Goal: Task Accomplishment & Management: Use online tool/utility

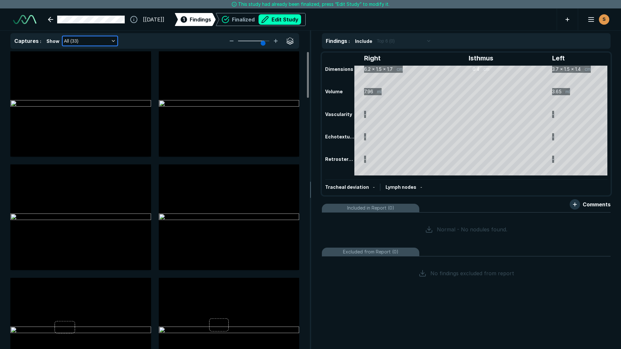
click at [112, 40] on icon "button" at bounding box center [113, 40] width 5 height 5
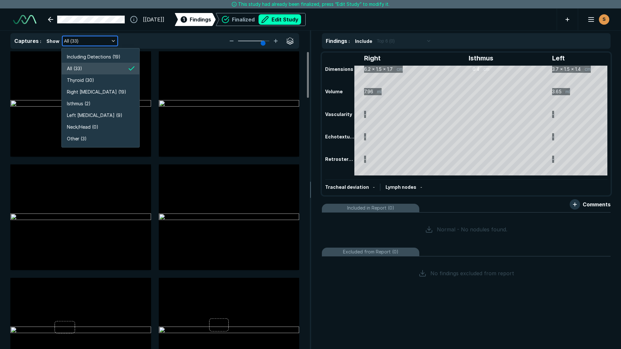
scroll to position [1241, 1155]
click at [105, 68] on li "All (33)" at bounding box center [101, 69] width 78 height 12
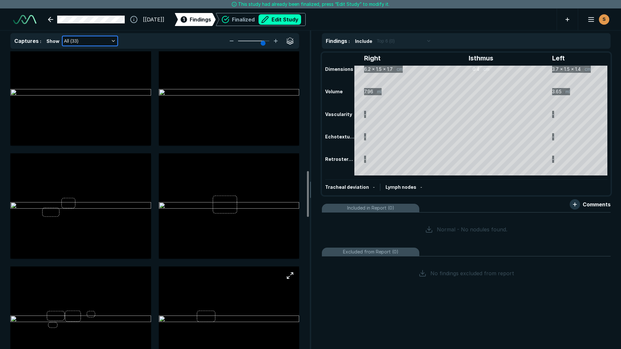
scroll to position [812, 0]
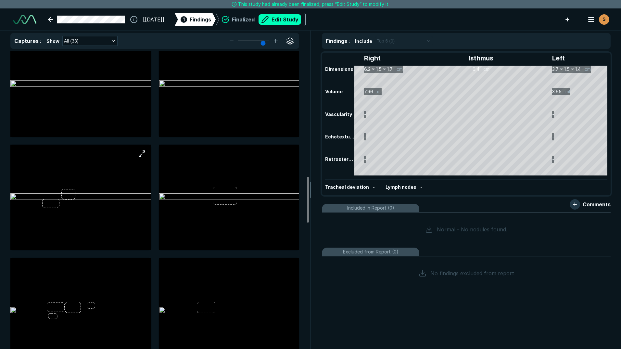
click at [72, 197] on img at bounding box center [80, 197] width 141 height 8
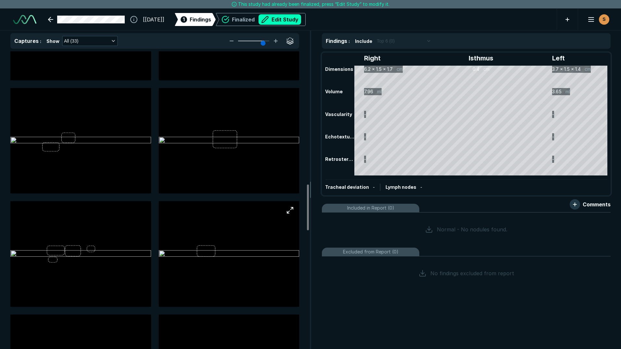
scroll to position [909, 0]
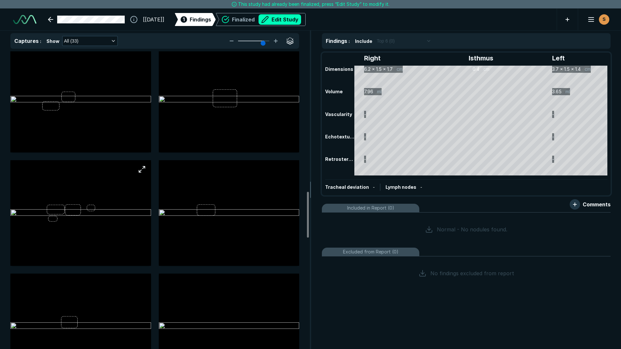
click at [59, 209] on img at bounding box center [80, 213] width 141 height 8
drag, startPoint x: 59, startPoint y: 204, endPoint x: 50, endPoint y: 237, distance: 33.9
click at [50, 217] on img at bounding box center [80, 213] width 141 height 8
click at [62, 214] on img at bounding box center [80, 213] width 141 height 8
click at [62, 213] on img at bounding box center [80, 213] width 141 height 8
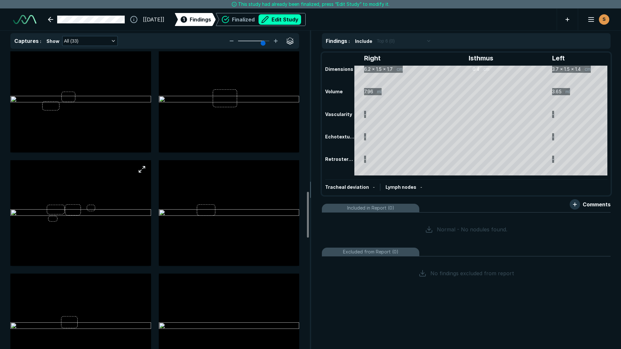
click at [62, 213] on img at bounding box center [80, 213] width 141 height 8
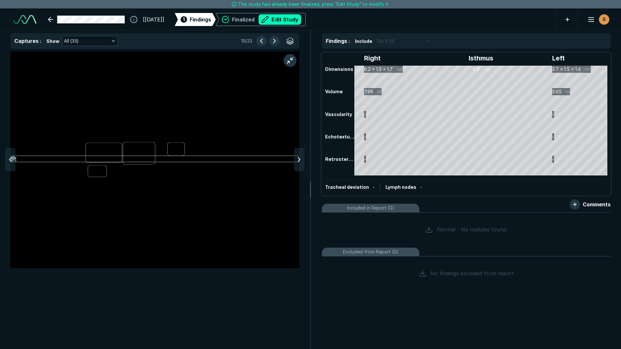
scroll to position [2102, 2123]
click at [286, 19] on button "Edit Study" at bounding box center [279, 19] width 43 height 10
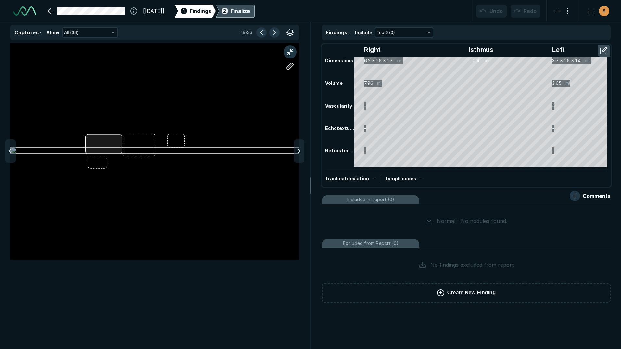
scroll to position [2290, 3628]
click at [114, 153] on div at bounding box center [154, 151] width 289 height 217
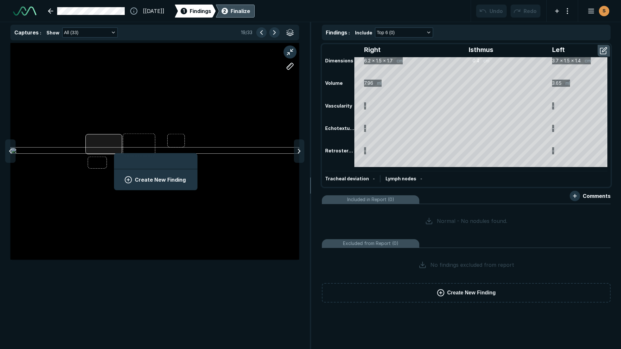
scroll to position [891, 1204]
click at [143, 174] on button "Create New Finding" at bounding box center [156, 179] width 68 height 13
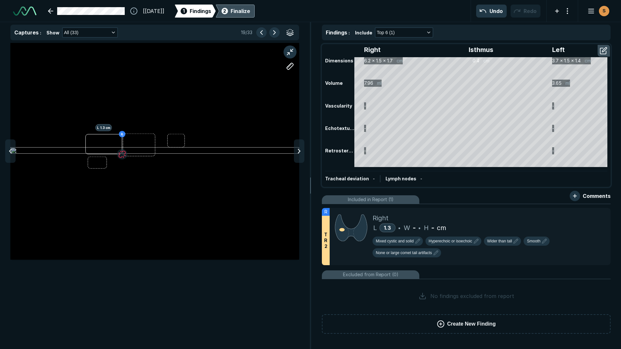
scroll to position [2170, 2123]
click at [274, 33] on button "button" at bounding box center [274, 32] width 10 height 10
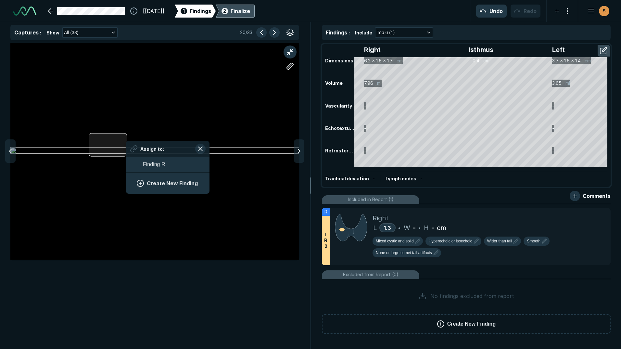
scroll to position [891, 1204]
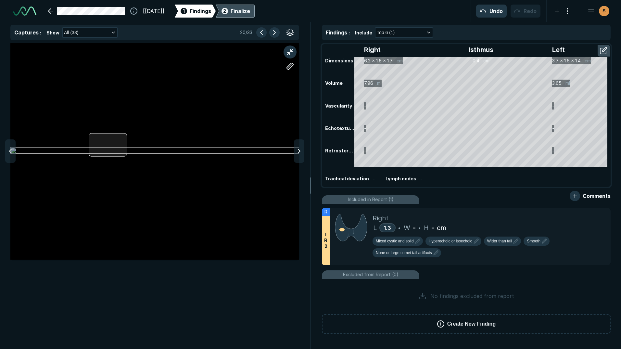
drag, startPoint x: 126, startPoint y: 141, endPoint x: 123, endPoint y: 156, distance: 15.9
click at [123, 156] on div at bounding box center [108, 144] width 39 height 23
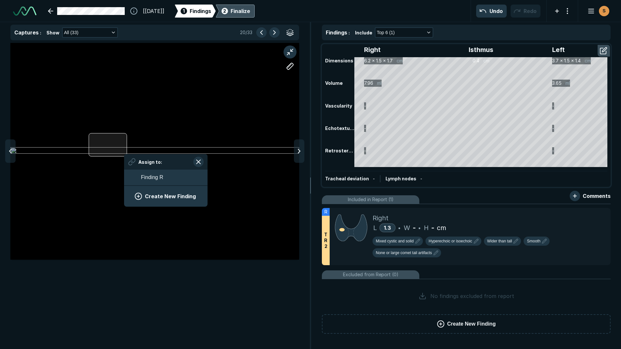
drag, startPoint x: 124, startPoint y: 154, endPoint x: 118, endPoint y: 156, distance: 6.6
click at [118, 156] on div at bounding box center [108, 144] width 39 height 23
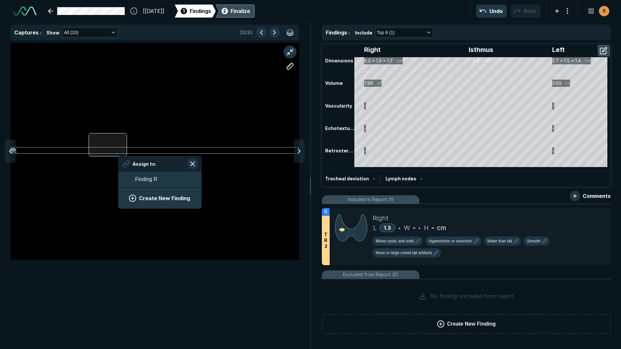
drag, startPoint x: 119, startPoint y: 156, endPoint x: 113, endPoint y: 154, distance: 5.7
click at [113, 154] on div at bounding box center [108, 144] width 39 height 23
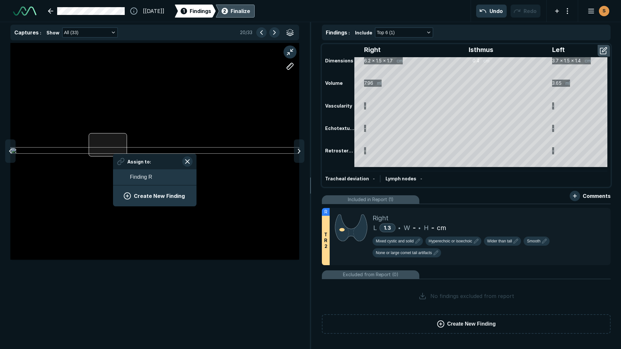
drag, startPoint x: 113, startPoint y: 154, endPoint x: 110, endPoint y: 156, distance: 4.4
click at [110, 156] on div at bounding box center [108, 144] width 39 height 23
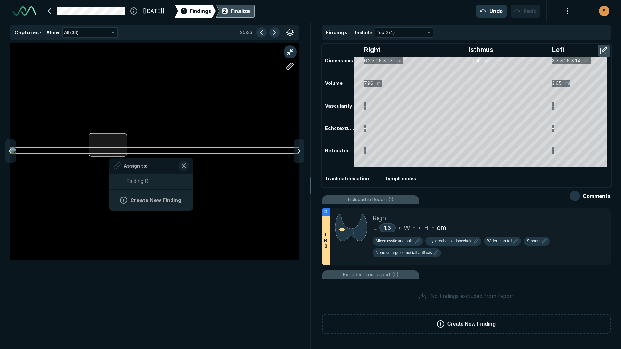
click at [110, 156] on div "Assign to: Finding R Create New Finding" at bounding box center [154, 151] width 289 height 217
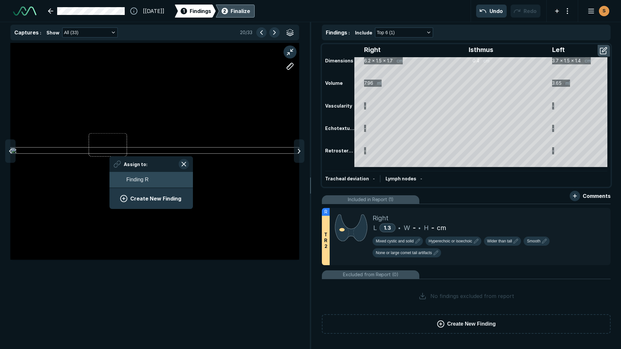
click at [136, 178] on span "Finding R" at bounding box center [137, 180] width 22 height 8
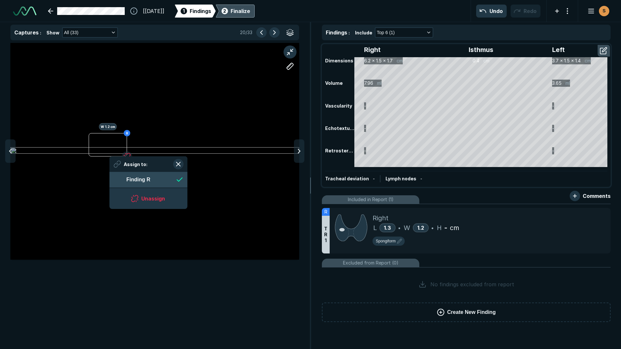
scroll to position [2117, 2123]
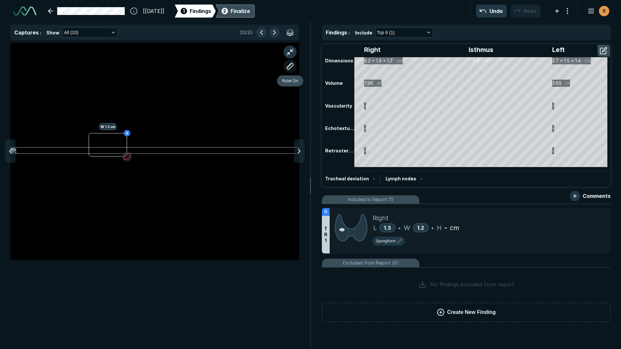
click at [288, 68] on button "button" at bounding box center [289, 66] width 13 height 13
drag, startPoint x: 109, startPoint y: 133, endPoint x: 112, endPoint y: 146, distance: 12.8
click at [112, 146] on div at bounding box center [154, 151] width 289 height 217
click at [484, 14] on button "Undo" at bounding box center [491, 11] width 31 height 13
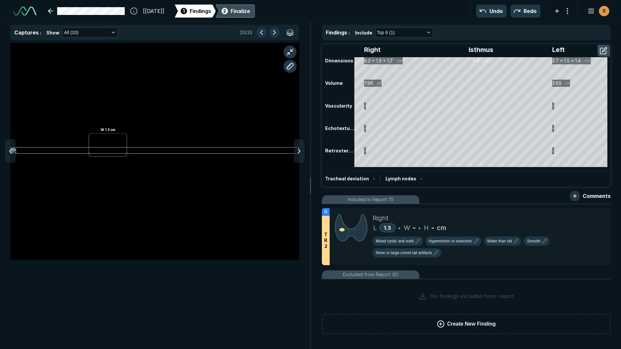
scroll to position [2170, 2123]
click at [287, 67] on button "button" at bounding box center [289, 66] width 13 height 13
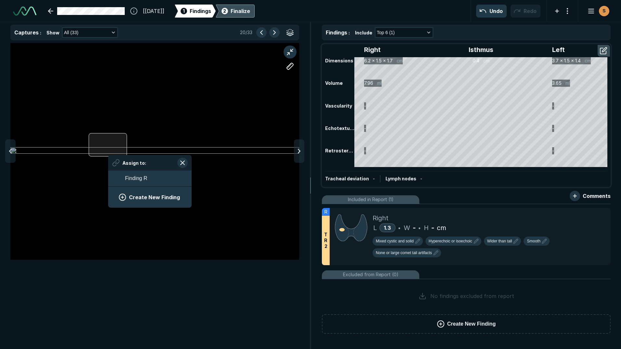
click at [108, 155] on div "Assign to: Finding R Create New Finding" at bounding box center [154, 151] width 289 height 217
click at [289, 66] on button "button" at bounding box center [289, 66] width 13 height 13
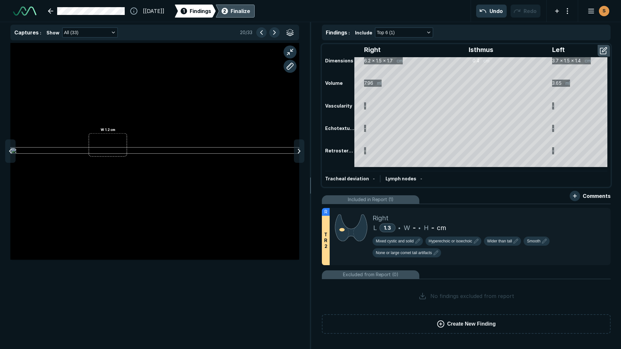
drag, startPoint x: 108, startPoint y: 155, endPoint x: 108, endPoint y: 133, distance: 21.8
click at [108, 133] on div at bounding box center [154, 151] width 289 height 217
click at [109, 156] on div at bounding box center [108, 155] width 5 height 5
click at [591, 220] on div at bounding box center [590, 214] width 13 height 13
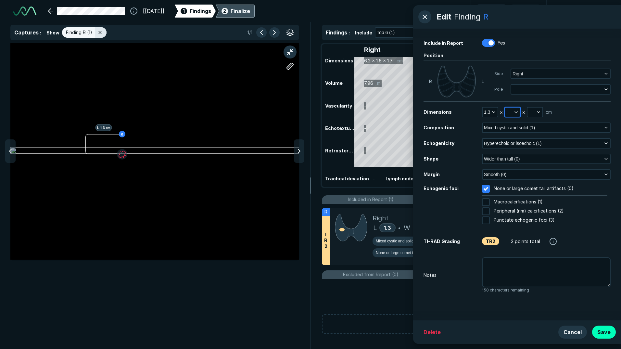
click at [515, 111] on icon "button" at bounding box center [515, 111] width 5 height 5
click at [517, 143] on input "text" at bounding box center [520, 141] width 25 height 9
type input "1.3"
click at [518, 153] on button "Done" at bounding box center [521, 156] width 27 height 10
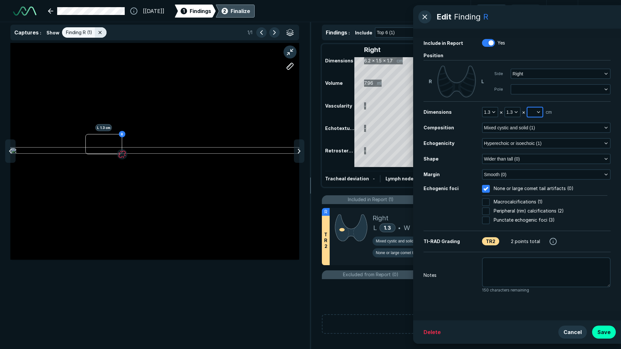
click at [537, 111] on icon "button" at bounding box center [538, 111] width 5 height 5
click at [540, 142] on input "text" at bounding box center [542, 141] width 25 height 9
type input "0.8"
click at [540, 157] on button "Done" at bounding box center [543, 156] width 27 height 10
click at [606, 332] on button "Save" at bounding box center [604, 331] width 24 height 13
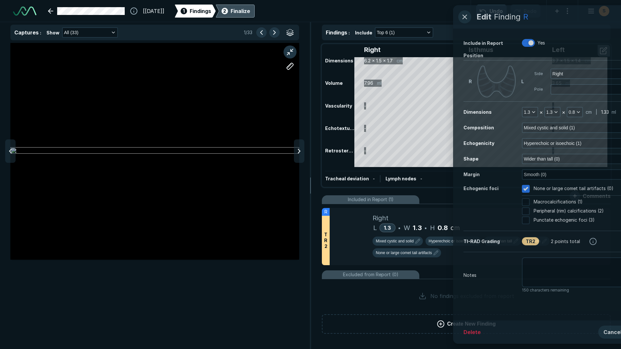
scroll to position [2140, 2123]
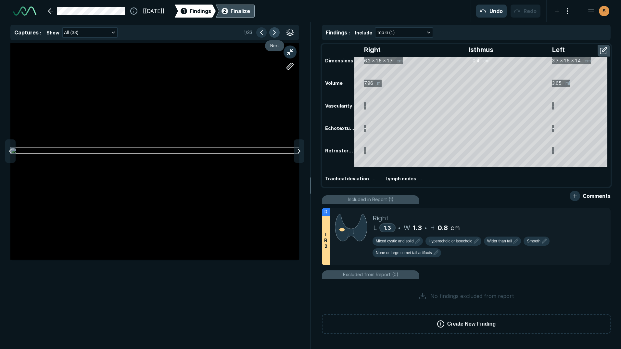
click at [272, 32] on button "button" at bounding box center [274, 32] width 10 height 10
click at [273, 32] on button "button" at bounding box center [274, 32] width 10 height 10
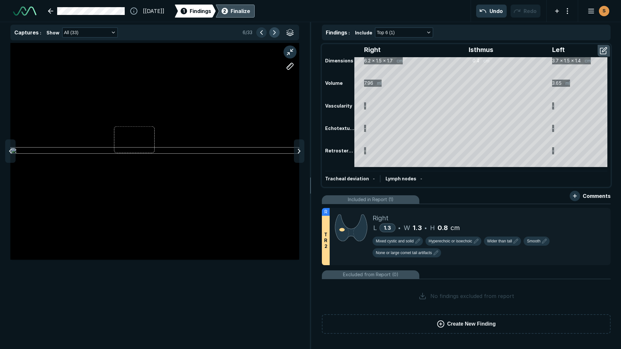
click at [274, 33] on button "button" at bounding box center [274, 32] width 10 height 10
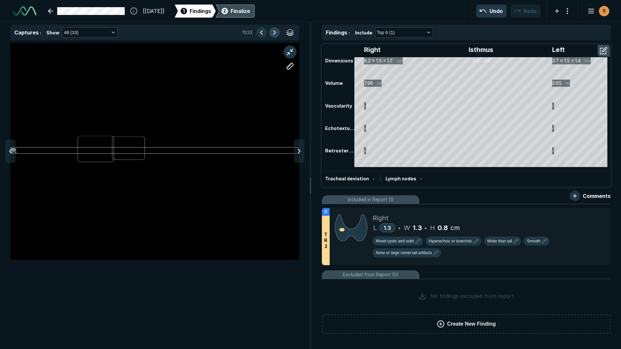
click at [274, 33] on button "button" at bounding box center [274, 32] width 10 height 10
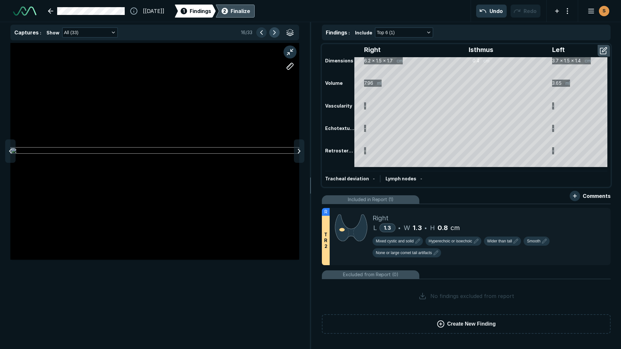
click at [274, 33] on button "button" at bounding box center [274, 32] width 10 height 10
click at [275, 34] on button "button" at bounding box center [274, 32] width 10 height 10
click at [261, 31] on button "button" at bounding box center [261, 32] width 10 height 10
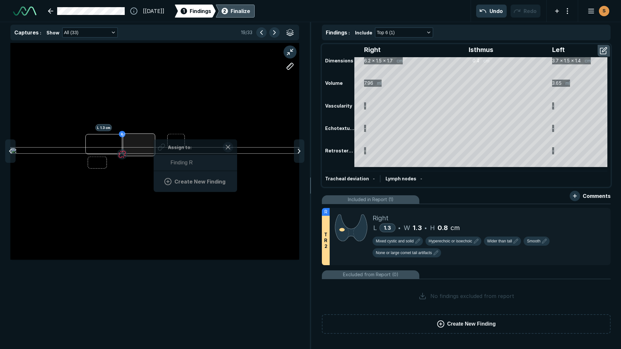
click at [154, 137] on div "[PERSON_NAME] 1.3 cm Assign to: Finding R Create New Finding" at bounding box center [154, 151] width 289 height 217
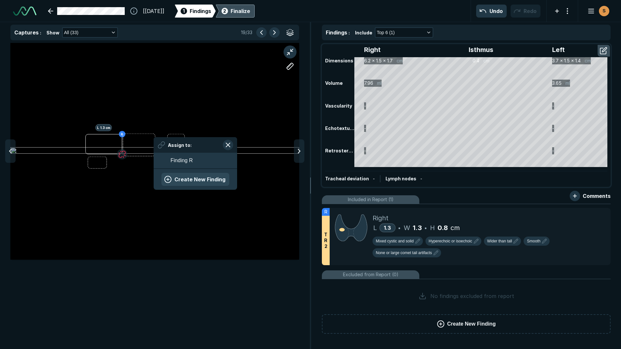
click at [187, 179] on button "Create New Finding" at bounding box center [195, 179] width 68 height 13
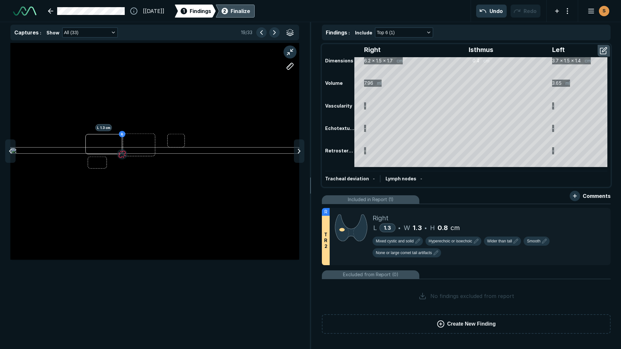
scroll to position [2191, 2123]
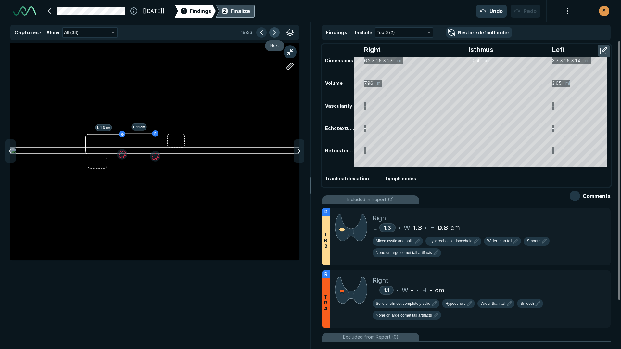
drag, startPoint x: 274, startPoint y: 32, endPoint x: 271, endPoint y: 43, distance: 11.1
click at [273, 32] on button "button" at bounding box center [274, 32] width 10 height 10
click at [148, 148] on div at bounding box center [154, 151] width 289 height 217
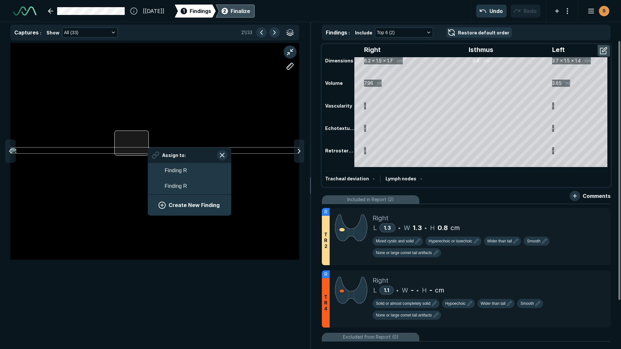
scroll to position [961, 1204]
click at [165, 182] on span "Finding R" at bounding box center [176, 186] width 22 height 8
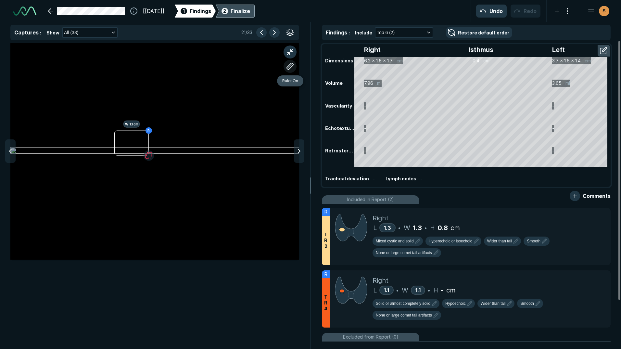
click at [289, 66] on button "button" at bounding box center [289, 66] width 13 height 13
drag, startPoint x: 132, startPoint y: 131, endPoint x: 131, endPoint y: 154, distance: 23.4
click at [131, 154] on div at bounding box center [154, 151] width 289 height 217
click at [132, 131] on div at bounding box center [132, 130] width 5 height 5
click at [131, 131] on div at bounding box center [132, 130] width 5 height 5
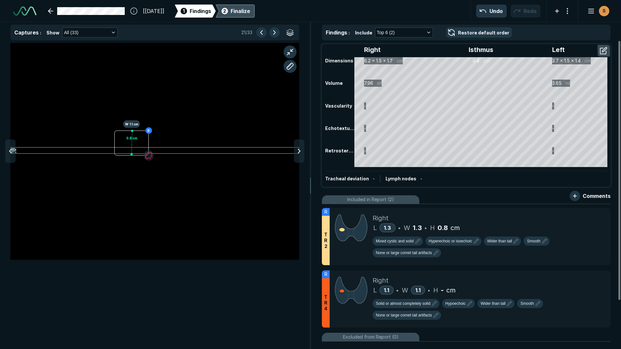
click at [131, 131] on div at bounding box center [132, 130] width 5 height 5
click at [590, 267] on icon at bounding box center [591, 264] width 6 height 6
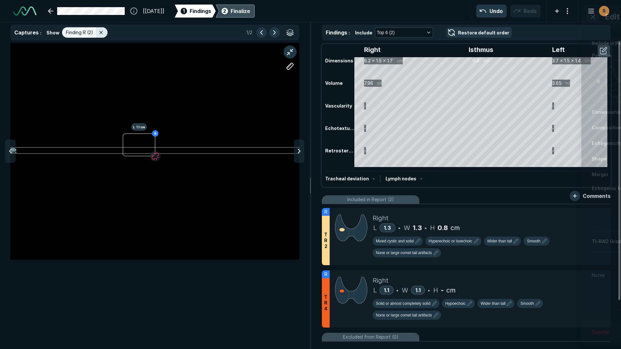
scroll to position [2140, 2123]
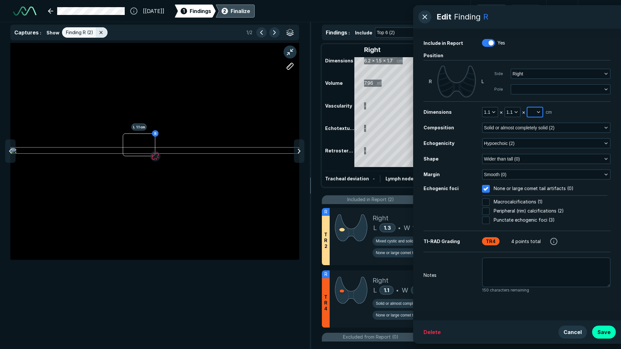
click at [538, 111] on icon "button" at bounding box center [538, 111] width 5 height 5
drag, startPoint x: 538, startPoint y: 142, endPoint x: 518, endPoint y: 135, distance: 20.9
click at [538, 142] on input "text" at bounding box center [542, 141] width 25 height 9
type input "."
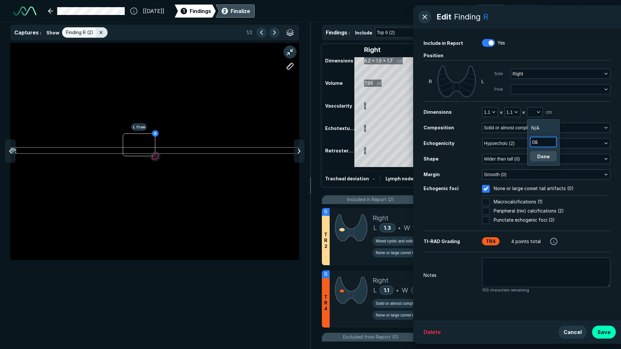
click at [534, 142] on input "08" at bounding box center [542, 141] width 25 height 9
type input "0.8"
click at [541, 159] on button "Done" at bounding box center [543, 156] width 27 height 10
click at [605, 331] on button "Save" at bounding box center [604, 331] width 24 height 13
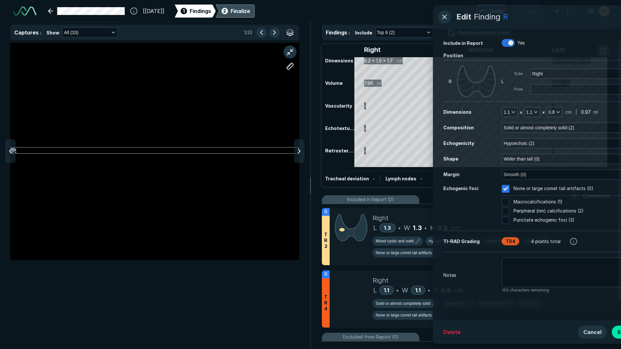
scroll to position [2140, 2123]
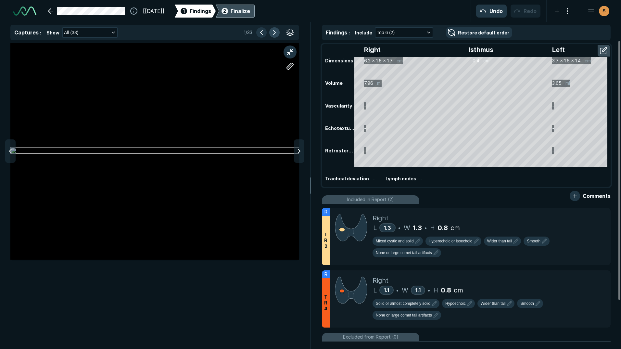
click at [275, 34] on button "button" at bounding box center [274, 32] width 10 height 10
click at [275, 33] on button "button" at bounding box center [274, 32] width 10 height 10
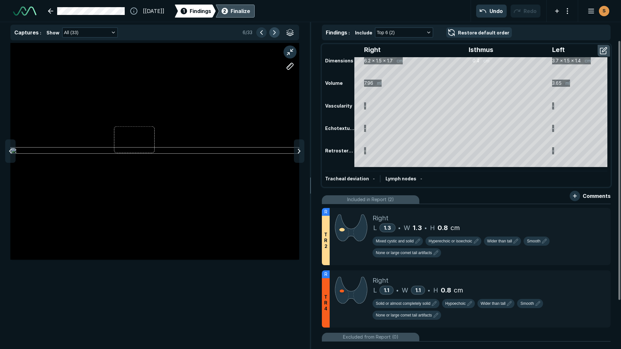
click at [273, 34] on button "button" at bounding box center [274, 32] width 10 height 10
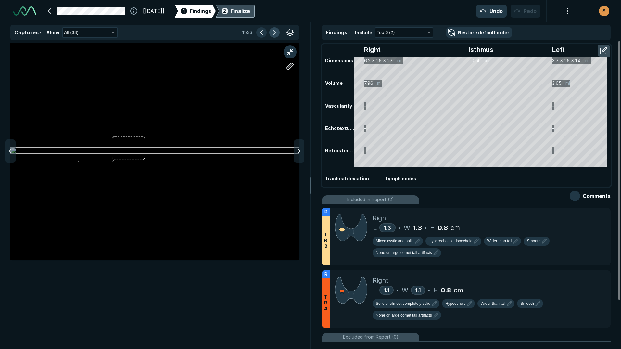
click at [273, 34] on button "button" at bounding box center [274, 32] width 10 height 10
click at [274, 34] on button "button" at bounding box center [274, 32] width 10 height 10
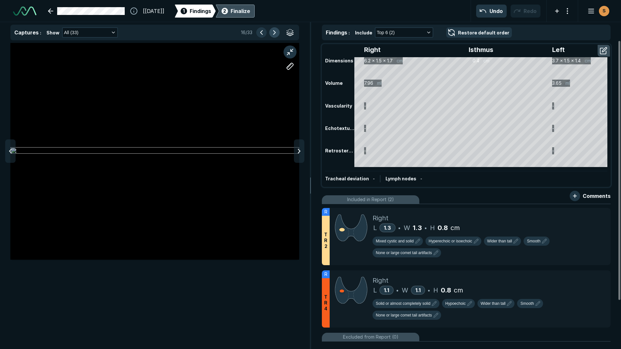
click at [275, 34] on button "button" at bounding box center [274, 32] width 10 height 10
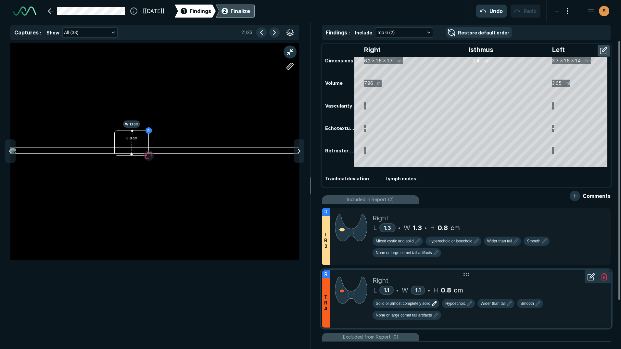
click at [419, 304] on span "Solid or almost completely solid" at bounding box center [403, 303] width 55 height 6
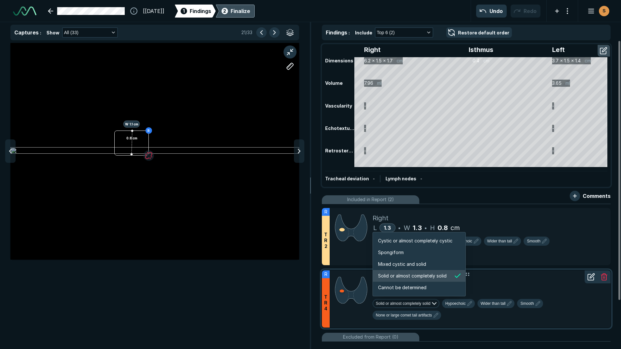
scroll to position [1083, 1247]
click at [403, 263] on span "Mixed cystic and solid" at bounding box center [402, 263] width 48 height 7
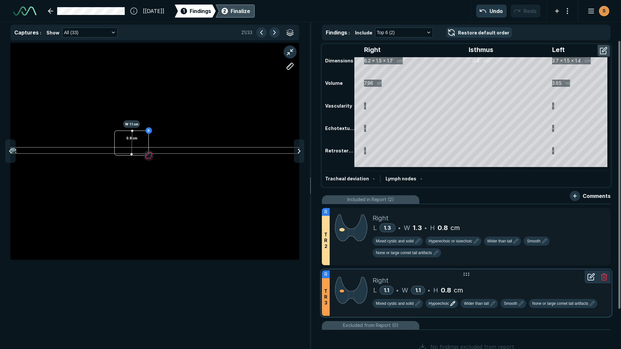
click at [439, 302] on span "Hypoechoic" at bounding box center [439, 303] width 20 height 6
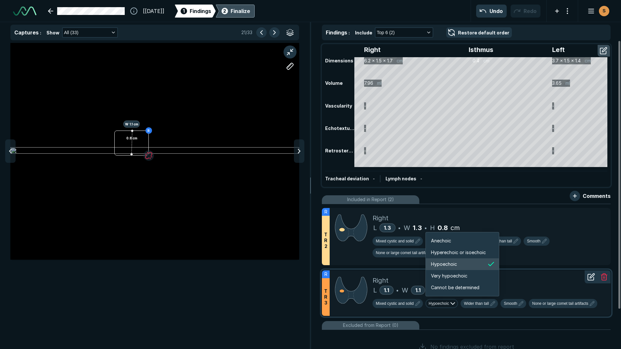
scroll to position [1083, 1164]
click at [456, 254] on span "Hyperechoic or isoechoic" at bounding box center [458, 252] width 55 height 7
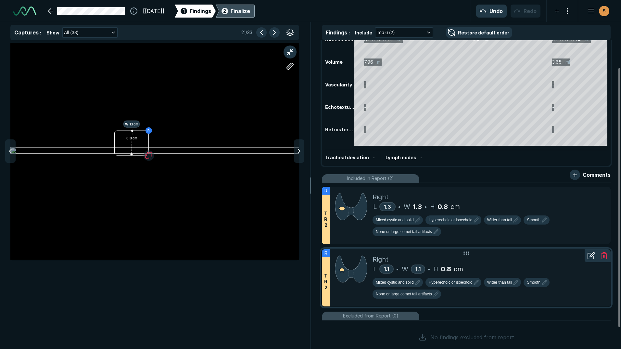
scroll to position [32, 0]
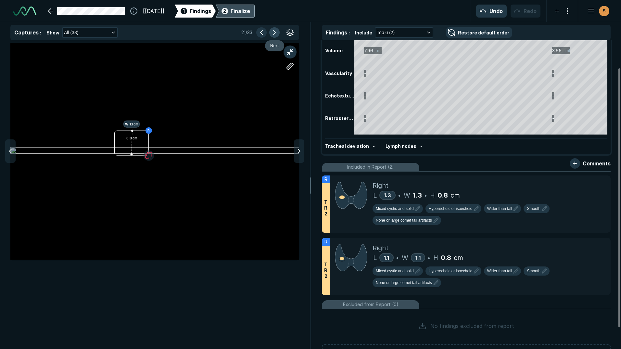
click at [272, 30] on button "button" at bounding box center [274, 32] width 10 height 10
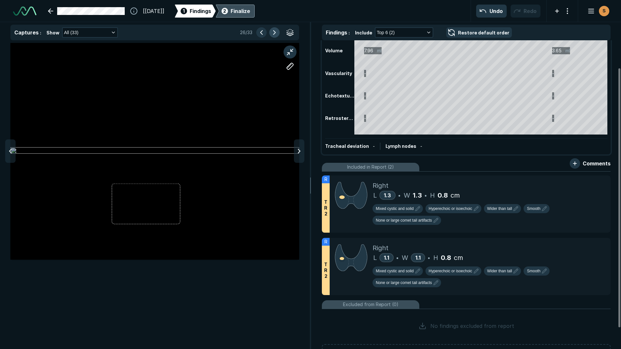
click at [272, 30] on button "button" at bounding box center [274, 32] width 10 height 10
click at [272, 31] on button "button" at bounding box center [274, 32] width 10 height 10
click at [153, 139] on div at bounding box center [154, 151] width 289 height 217
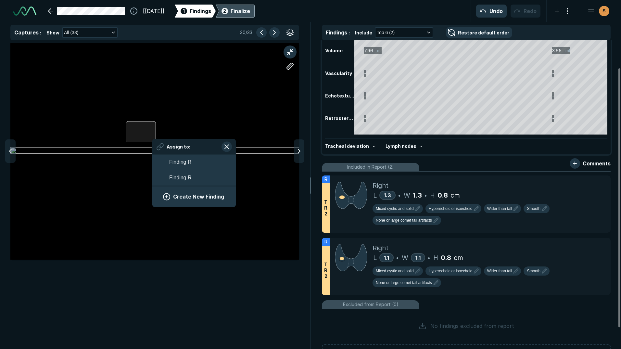
scroll to position [961, 1204]
click at [193, 193] on button "Create New Finding" at bounding box center [194, 196] width 68 height 13
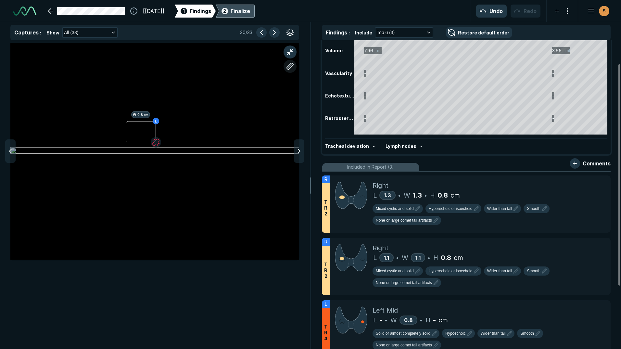
click at [289, 66] on button "button" at bounding box center [289, 66] width 13 height 13
drag, startPoint x: 142, startPoint y: 143, endPoint x: 141, endPoint y: 121, distance: 22.1
click at [141, 121] on div at bounding box center [154, 151] width 289 height 217
drag, startPoint x: 141, startPoint y: 121, endPoint x: 141, endPoint y: 142, distance: 20.8
click at [141, 142] on div at bounding box center [140, 142] width 5 height 5
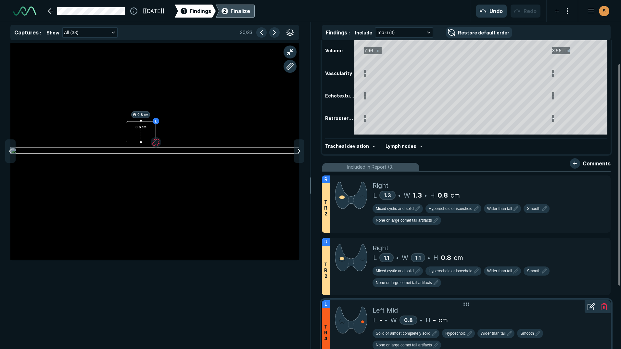
click at [590, 307] on icon at bounding box center [592, 305] width 5 height 5
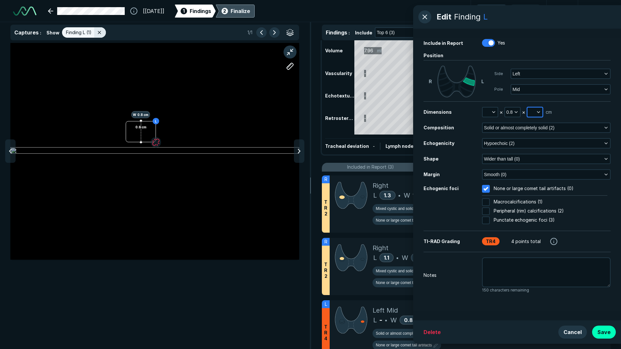
click at [540, 112] on icon "button" at bounding box center [538, 111] width 5 height 5
click at [541, 142] on input "text" at bounding box center [542, 141] width 25 height 9
type input "0.6"
drag, startPoint x: 542, startPoint y: 154, endPoint x: 541, endPoint y: 158, distance: 4.3
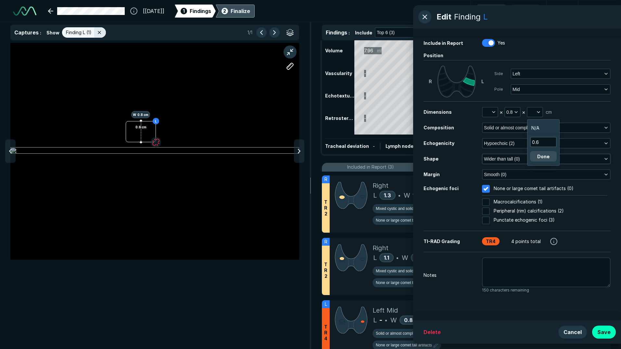
click at [542, 154] on button "Done" at bounding box center [543, 156] width 27 height 10
click at [274, 31] on button "button" at bounding box center [274, 32] width 10 height 10
click at [602, 331] on button "Save" at bounding box center [604, 331] width 24 height 13
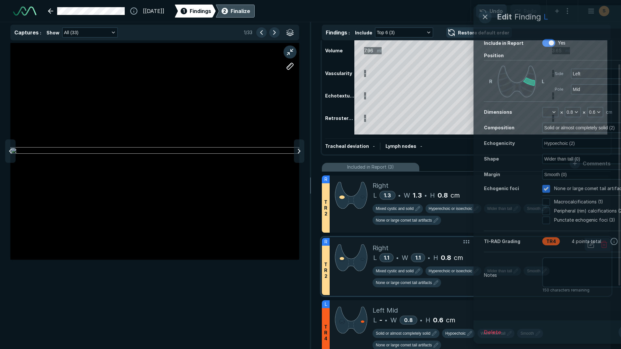
scroll to position [2140, 2123]
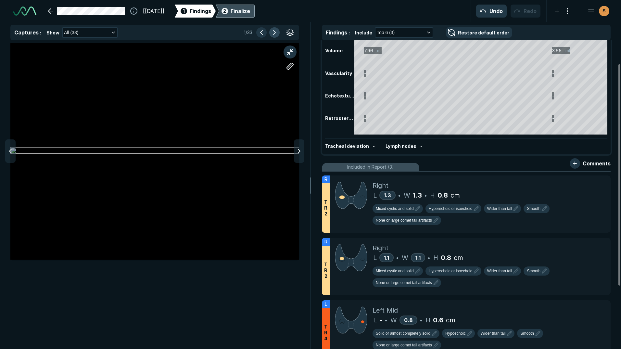
click at [279, 31] on button "button" at bounding box center [274, 32] width 10 height 10
click at [276, 32] on button "button" at bounding box center [274, 32] width 10 height 10
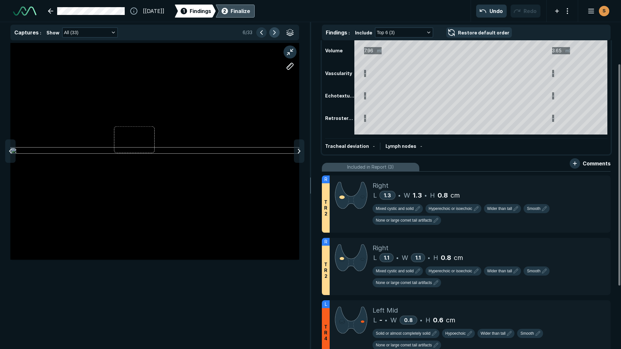
click at [276, 32] on button "button" at bounding box center [274, 32] width 10 height 10
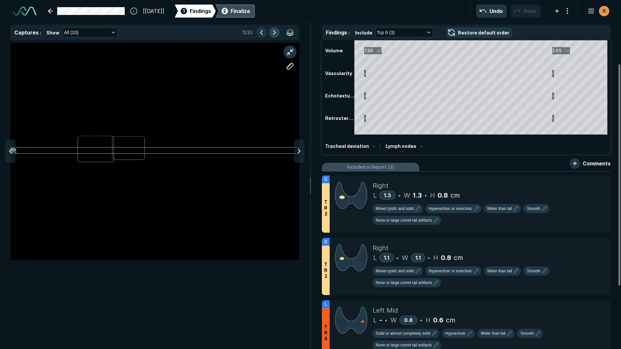
click at [276, 32] on button "button" at bounding box center [274, 32] width 10 height 10
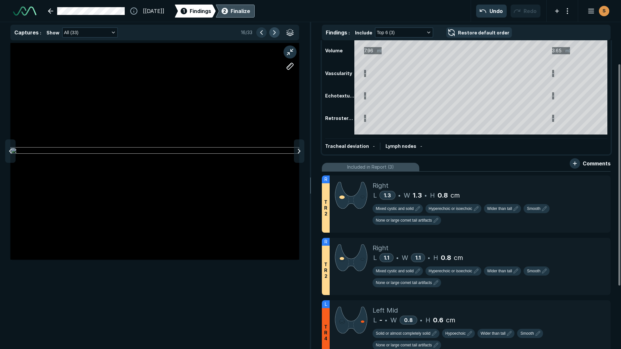
click at [276, 32] on button "button" at bounding box center [274, 32] width 10 height 10
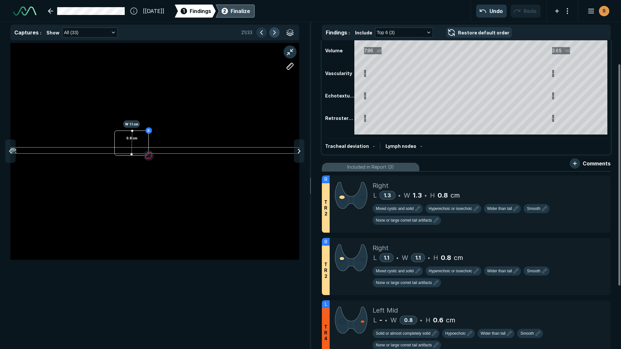
click at [276, 32] on button "button" at bounding box center [274, 32] width 10 height 10
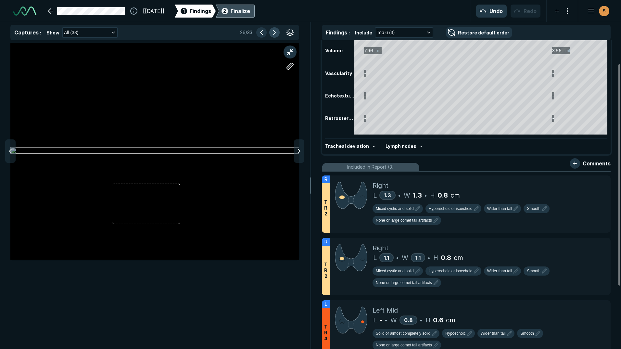
click at [276, 32] on button "button" at bounding box center [274, 32] width 10 height 10
click at [275, 33] on button "button" at bounding box center [274, 32] width 10 height 10
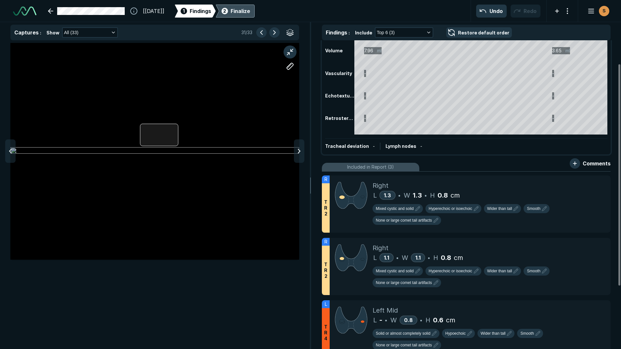
click at [172, 144] on div at bounding box center [154, 151] width 289 height 217
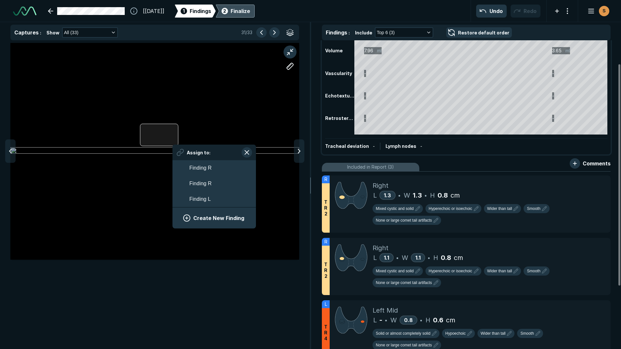
scroll to position [1031, 1204]
click at [197, 197] on span "Finding L" at bounding box center [199, 199] width 21 height 8
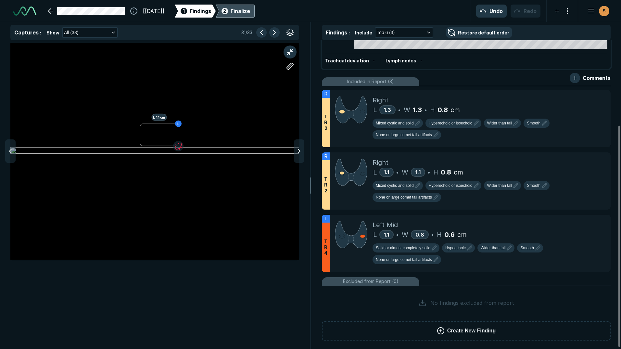
scroll to position [120, 0]
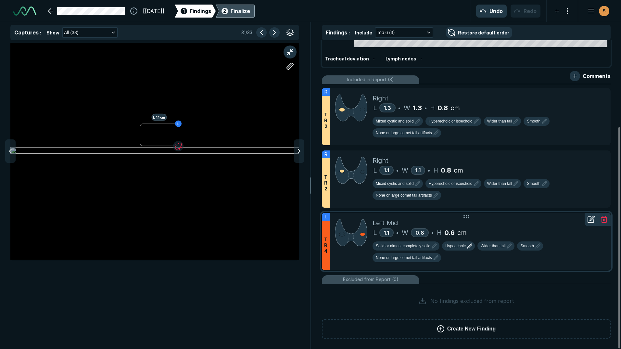
click at [463, 248] on span "Hypoechoic" at bounding box center [455, 246] width 20 height 6
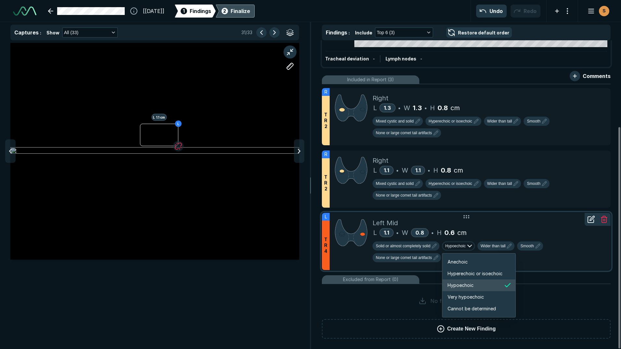
scroll to position [1083, 1164]
click at [466, 270] on span "Hyperechoic or isoechoic" at bounding box center [474, 273] width 55 height 7
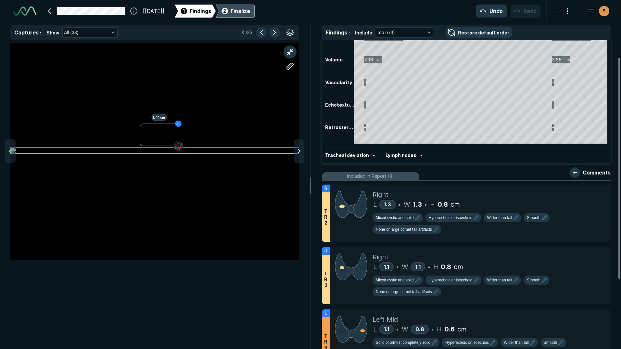
scroll to position [0, 0]
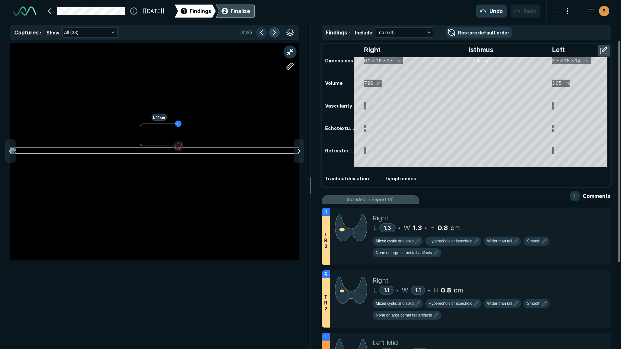
click at [273, 31] on button "button" at bounding box center [274, 32] width 10 height 10
click at [250, 10] on div "Finalize" at bounding box center [240, 11] width 19 height 8
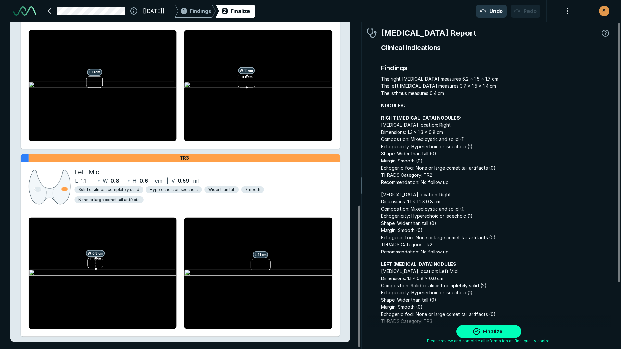
scroll to position [424, 0]
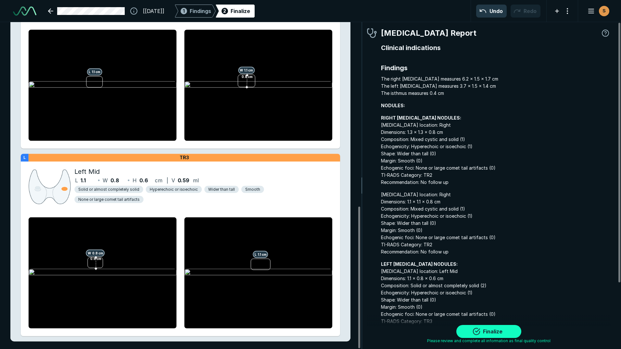
click at [496, 330] on button "Finalize" at bounding box center [488, 331] width 65 height 13
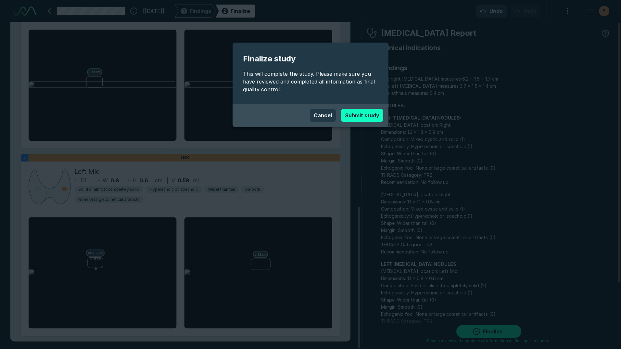
click at [365, 114] on button "Submit study" at bounding box center [362, 115] width 42 height 13
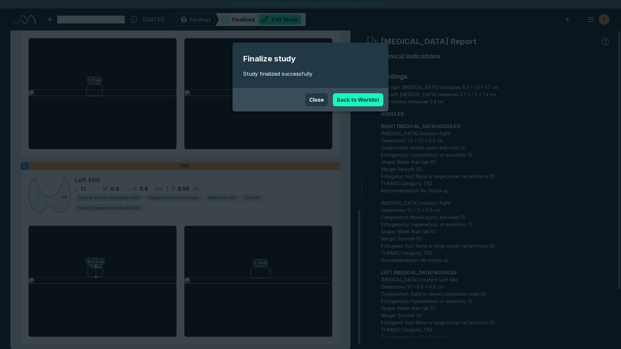
click at [362, 101] on link "Back to Worklist" at bounding box center [358, 99] width 50 height 13
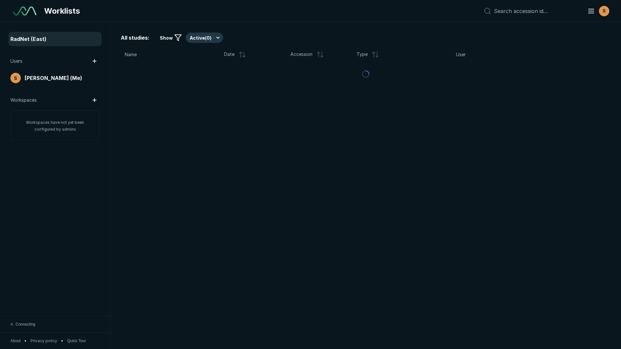
scroll to position [2186, 3027]
